Goal: Task Accomplishment & Management: Manage account settings

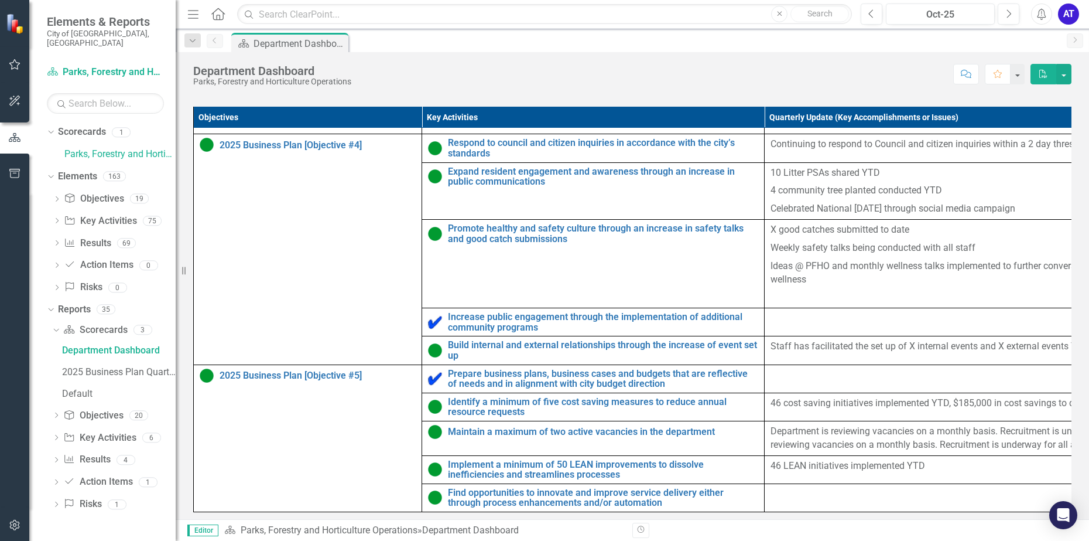
scroll to position [550, 0]
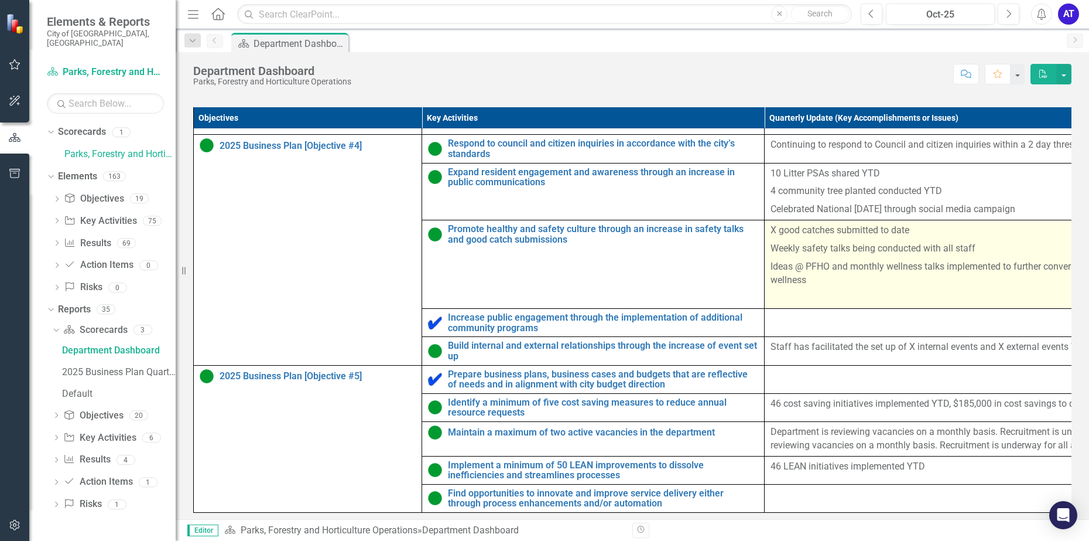
click at [827, 269] on p "Ideas @ PFHO and monthly wellness talks implemented to further conversations on…" at bounding box center [993, 274] width 444 height 32
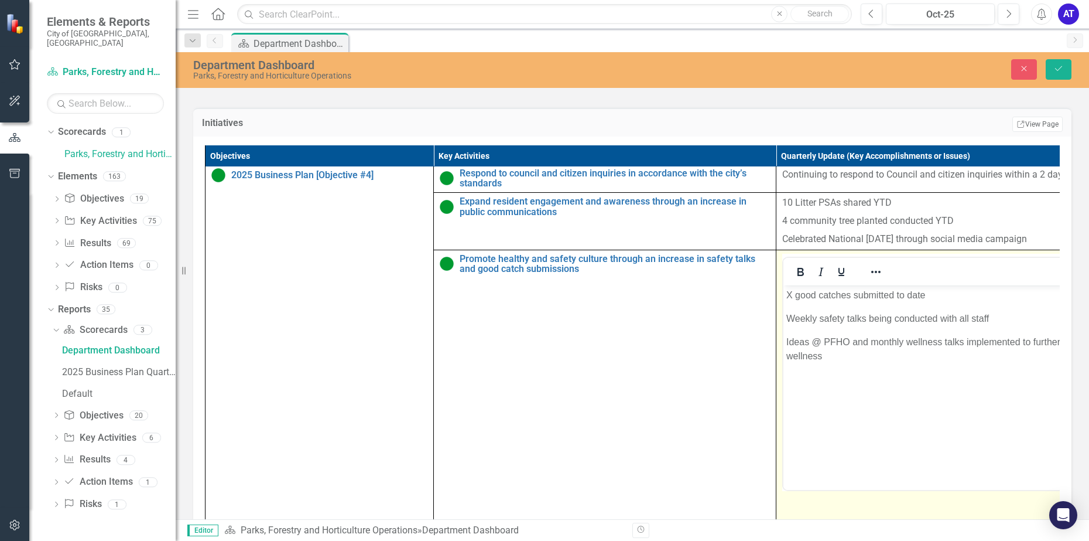
scroll to position [0, 0]
click at [793, 293] on p "X good catches submitted to date" at bounding box center [1005, 295] width 436 height 14
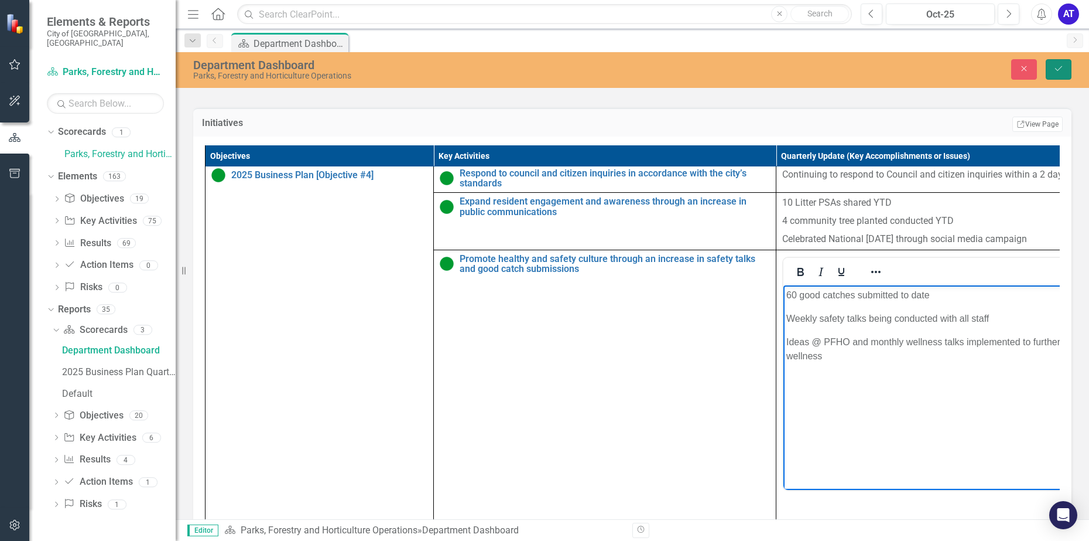
click at [1057, 68] on icon "Save" at bounding box center [1059, 68] width 11 height 8
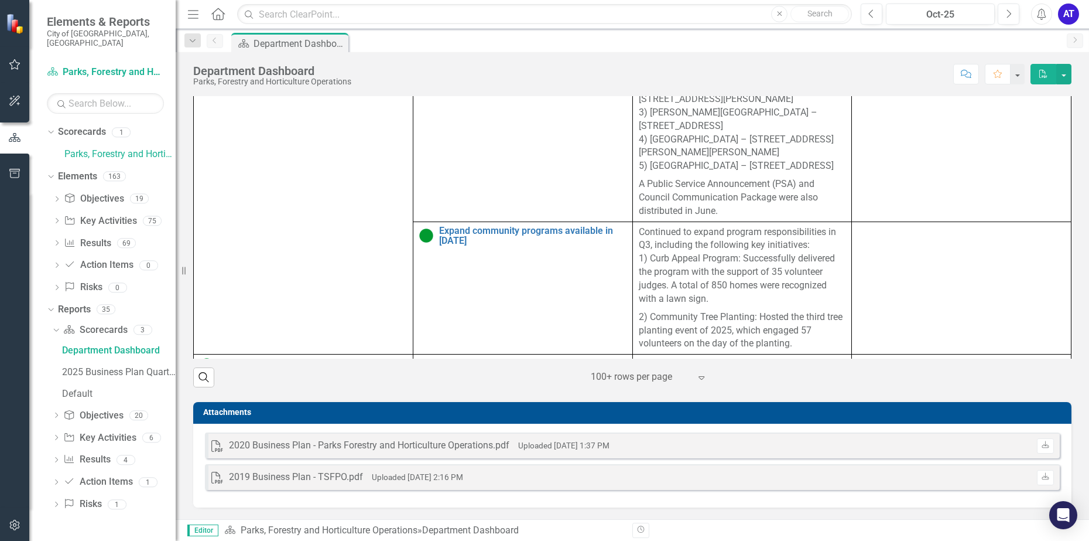
scroll to position [821, 0]
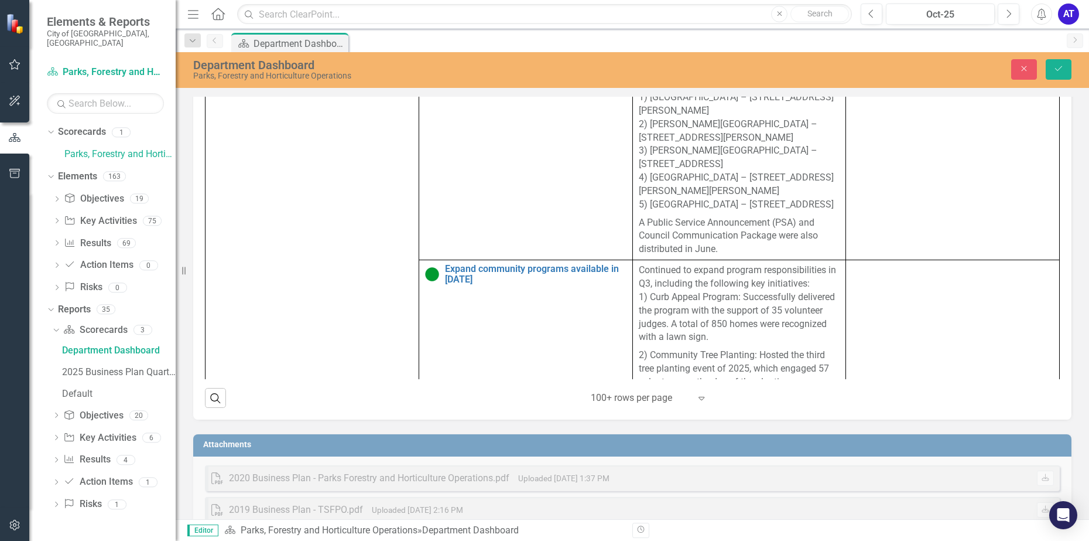
scroll to position [0, 0]
click at [1054, 66] on icon "Save" at bounding box center [1059, 68] width 11 height 8
